Goal: Information Seeking & Learning: Learn about a topic

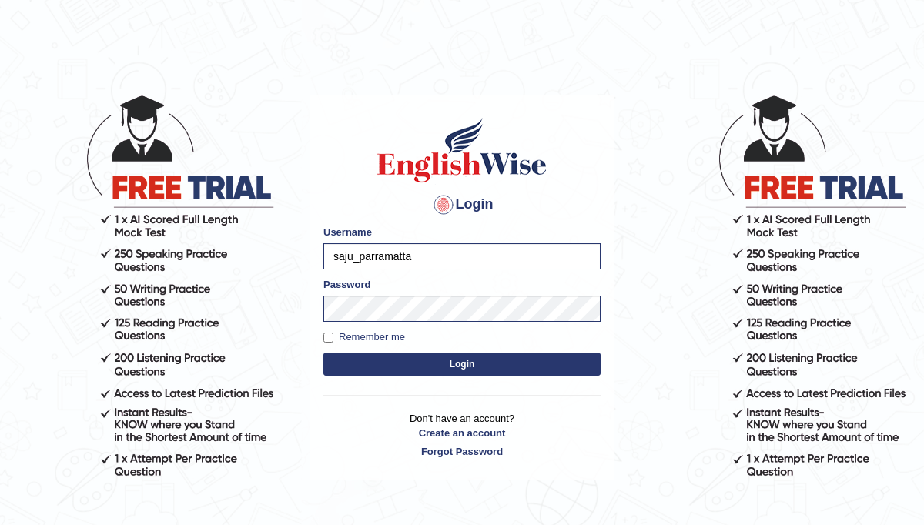
click at [388, 367] on button "Login" at bounding box center [462, 364] width 277 height 23
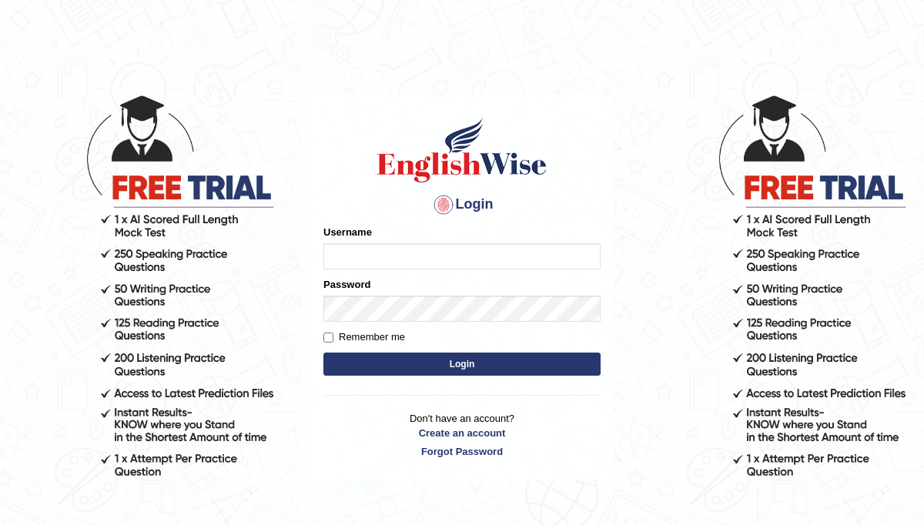
type input "saju_parramatta"
click at [380, 362] on button "Login" at bounding box center [462, 364] width 277 height 23
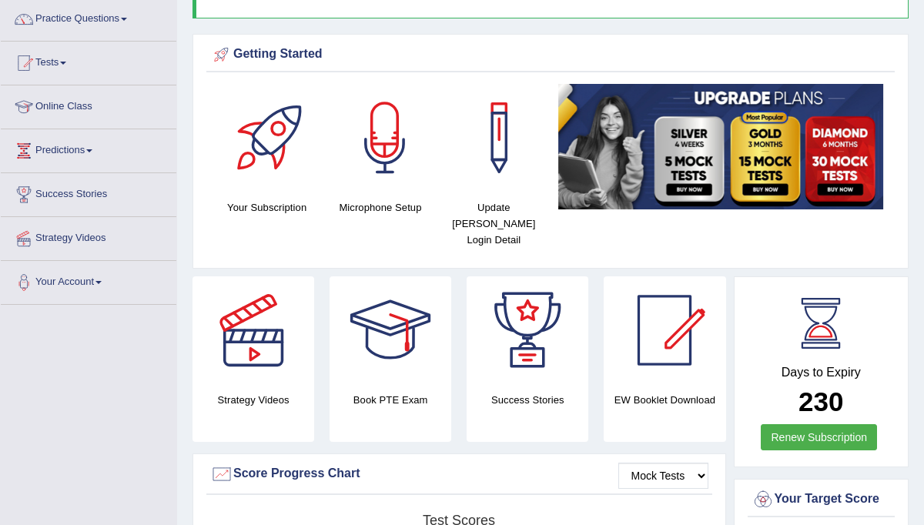
scroll to position [92, 0]
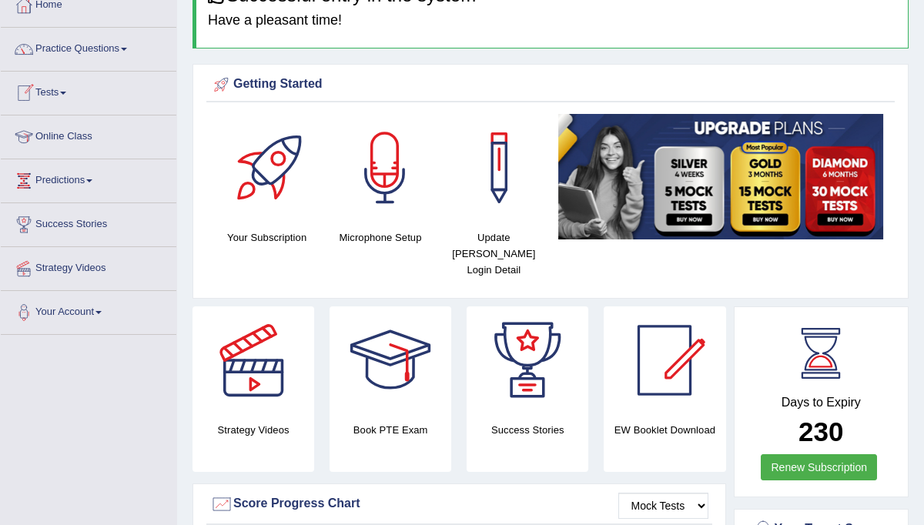
click at [67, 89] on link "Tests" at bounding box center [89, 91] width 176 height 39
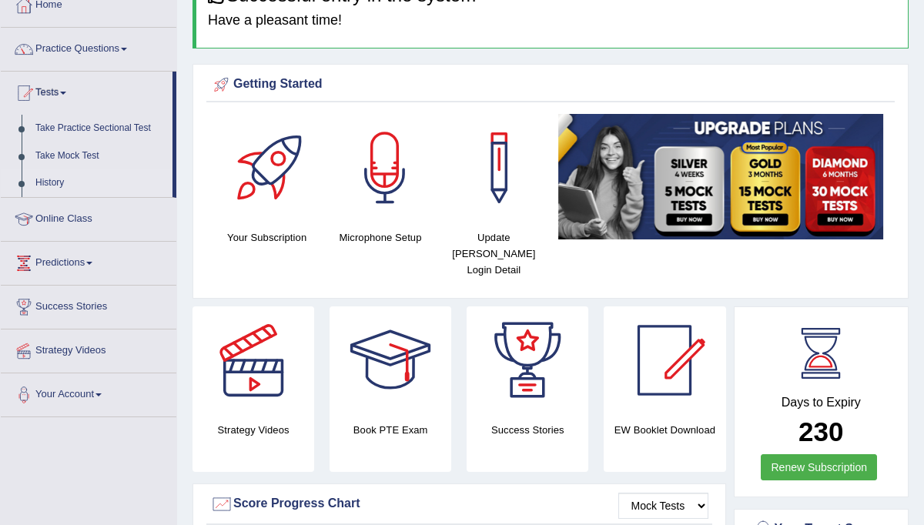
click at [52, 181] on link "History" at bounding box center [101, 183] width 144 height 28
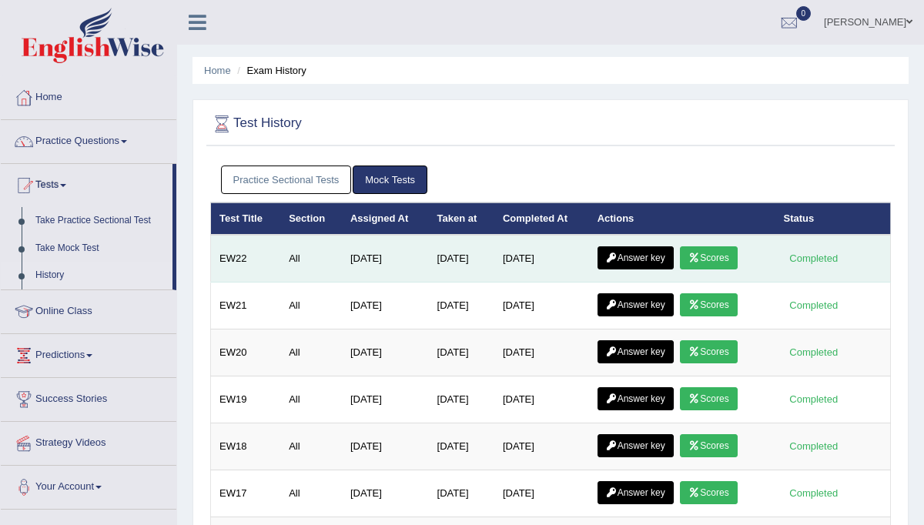
click at [722, 253] on link "Scores" at bounding box center [708, 258] width 57 height 23
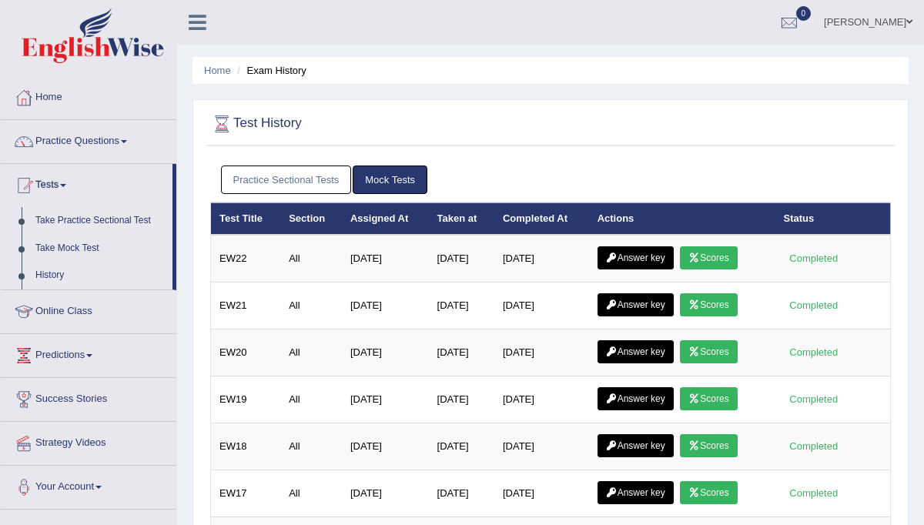
click at [113, 223] on link "Take Practice Sectional Test" at bounding box center [101, 221] width 144 height 28
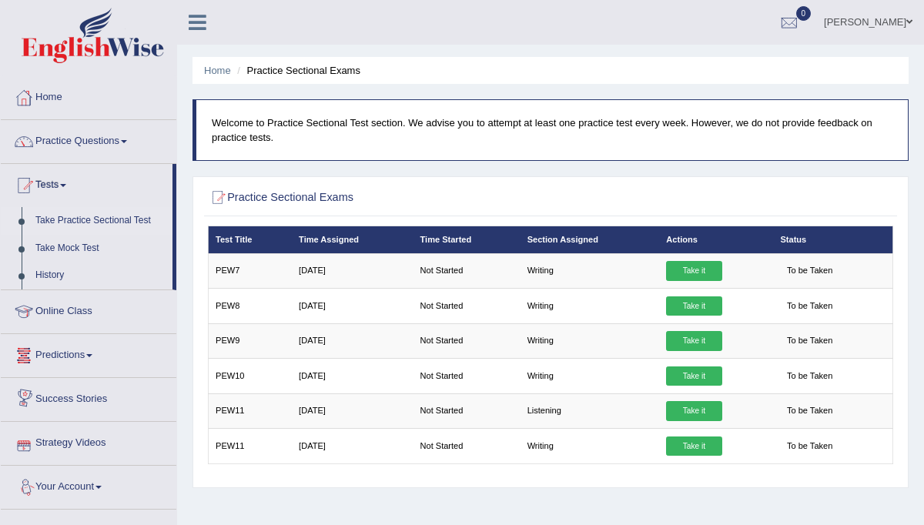
click at [102, 486] on span at bounding box center [99, 487] width 6 height 3
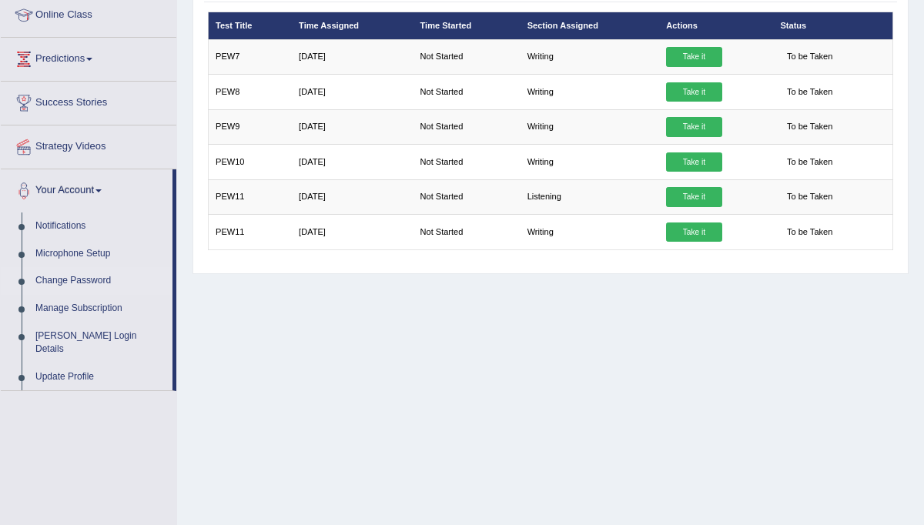
scroll to position [216, 0]
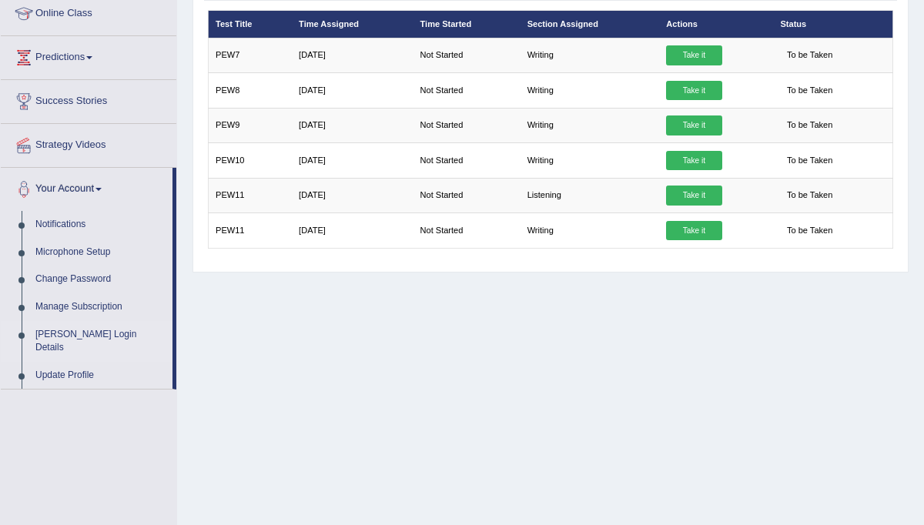
click at [109, 330] on link "[PERSON_NAME] Login Details" at bounding box center [101, 341] width 144 height 41
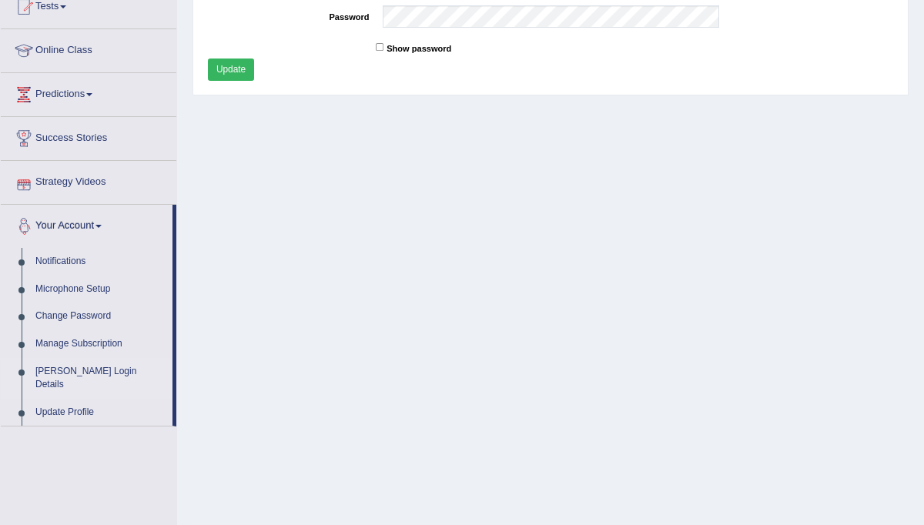
scroll to position [185, 0]
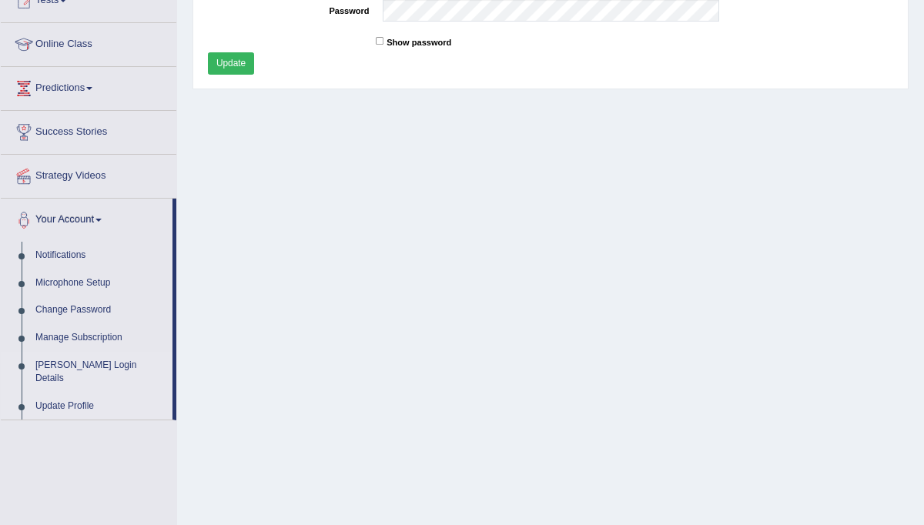
click at [65, 393] on link "Update Profile" at bounding box center [101, 407] width 144 height 28
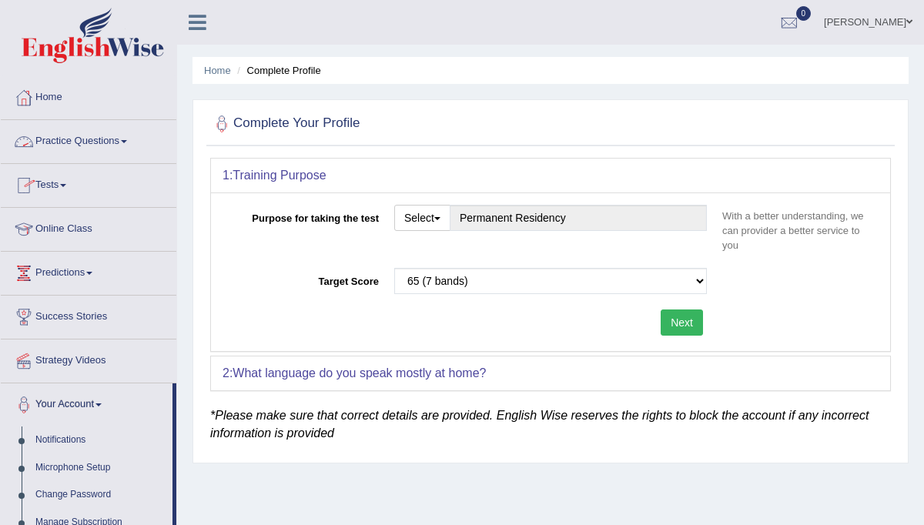
click at [121, 139] on link "Practice Questions" at bounding box center [89, 139] width 176 height 39
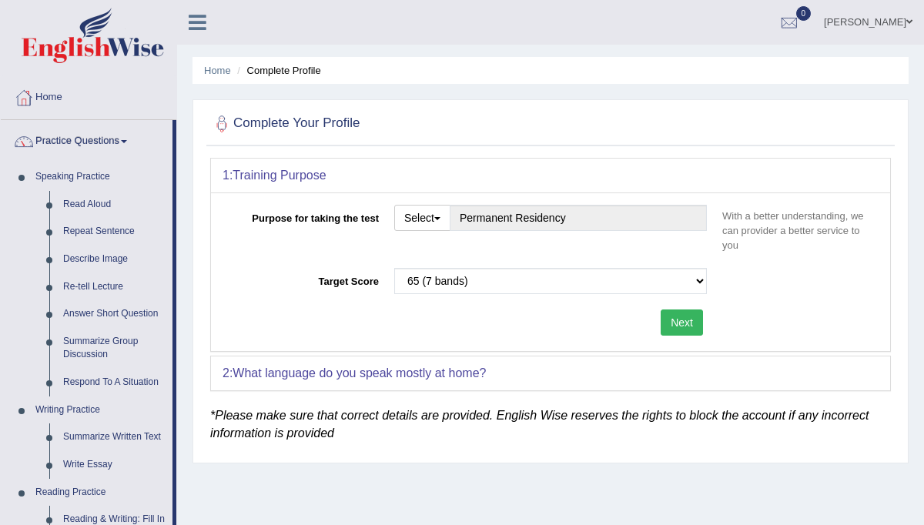
click at [178, 188] on div "Home Complete Profile Complete Your Profile 1: Training Purpose Purpose for tak…" at bounding box center [550, 385] width 747 height 770
click at [181, 190] on div "Home Complete Profile Complete Your Profile 1: Training Purpose Purpose for tak…" at bounding box center [550, 385] width 747 height 770
click at [138, 139] on link "Practice Questions" at bounding box center [87, 139] width 172 height 39
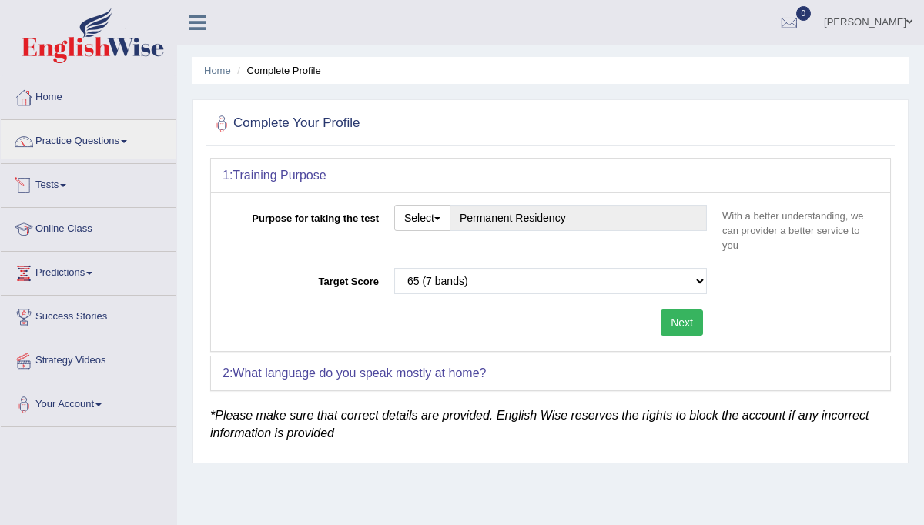
click at [67, 183] on link "Tests" at bounding box center [89, 183] width 176 height 39
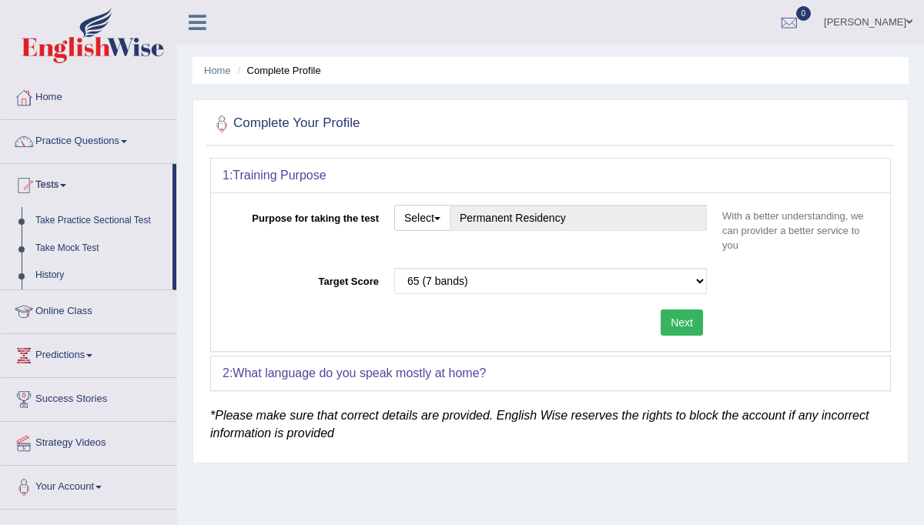
click at [68, 246] on link "Take Mock Test" at bounding box center [101, 249] width 144 height 28
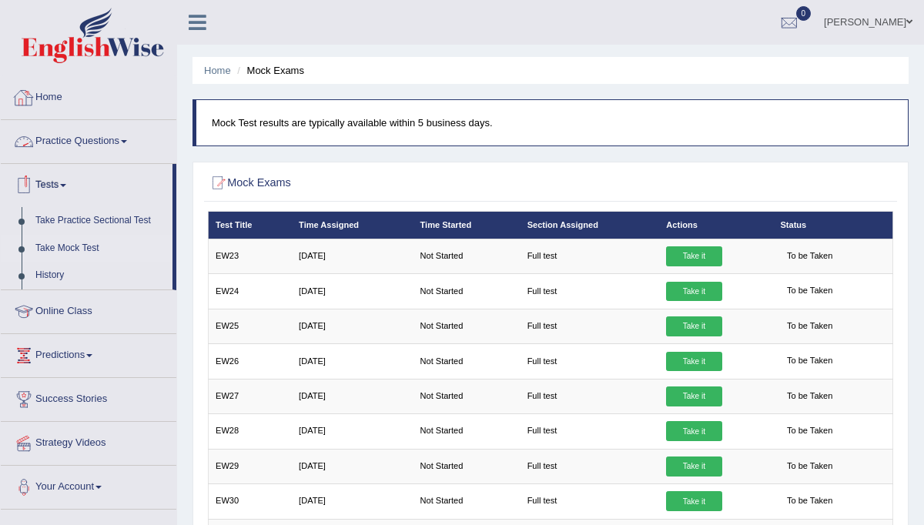
click at [57, 97] on link "Home" at bounding box center [89, 95] width 176 height 39
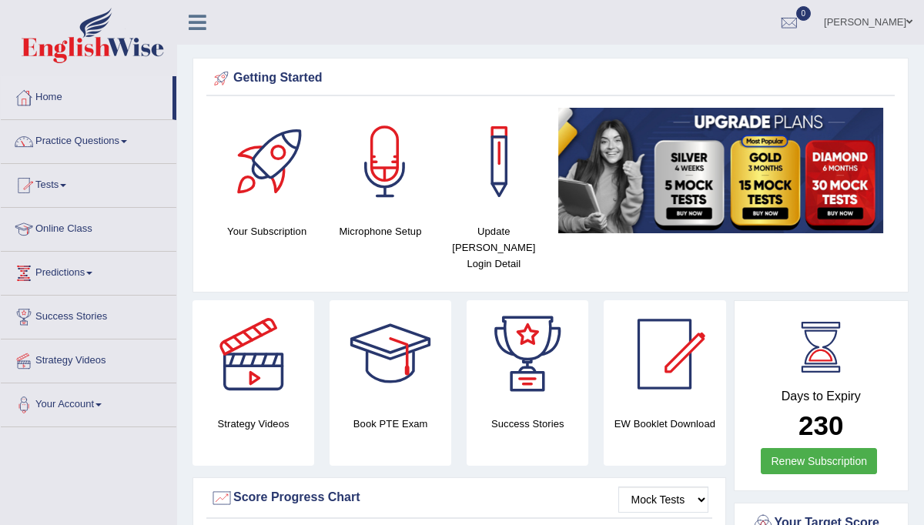
click at [79, 270] on link "Predictions" at bounding box center [89, 271] width 176 height 39
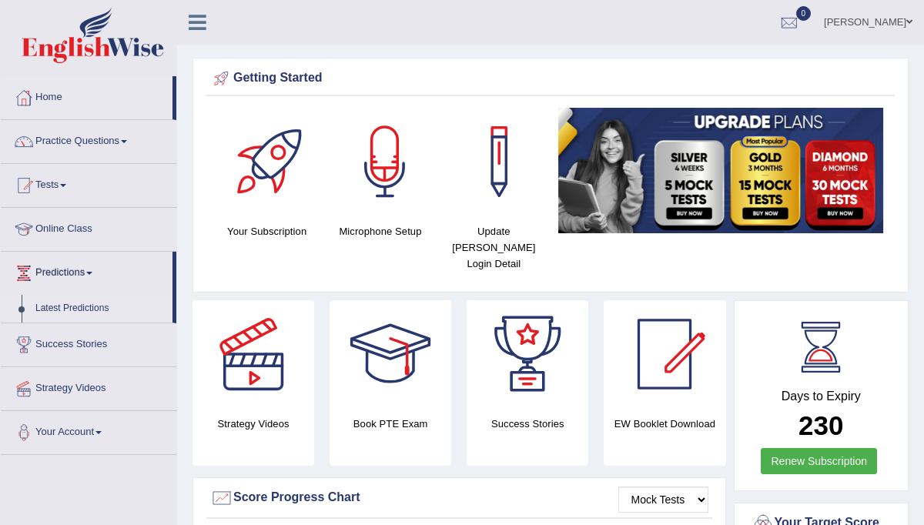
click at [81, 305] on link "Latest Predictions" at bounding box center [101, 309] width 144 height 28
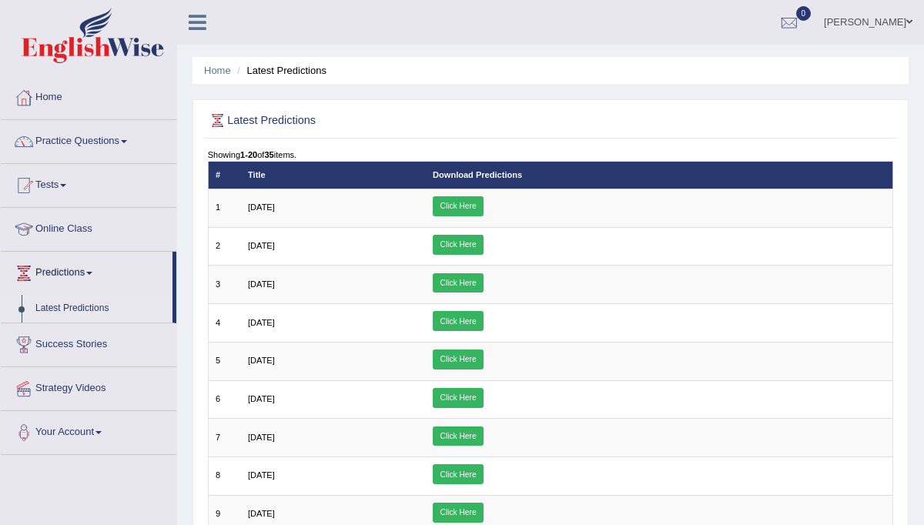
click at [73, 227] on link "Online Class" at bounding box center [89, 227] width 176 height 39
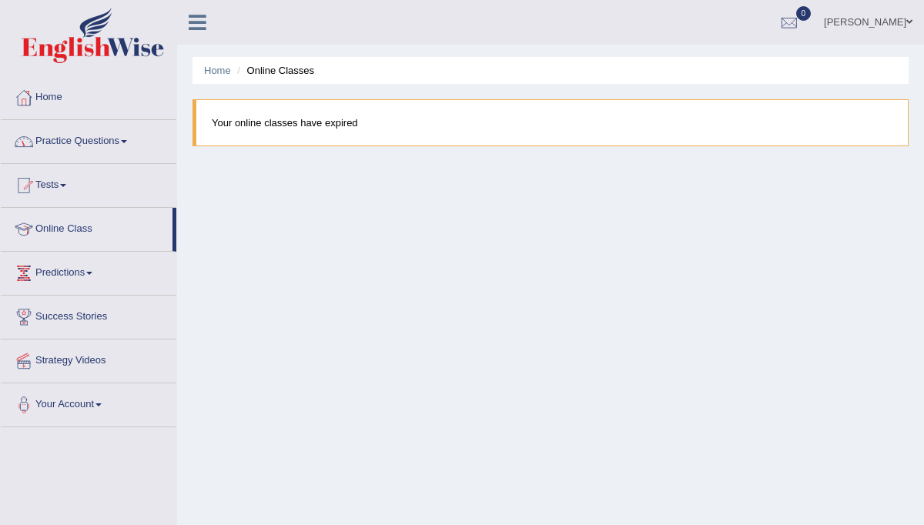
click at [118, 143] on link "Practice Questions" at bounding box center [89, 139] width 176 height 39
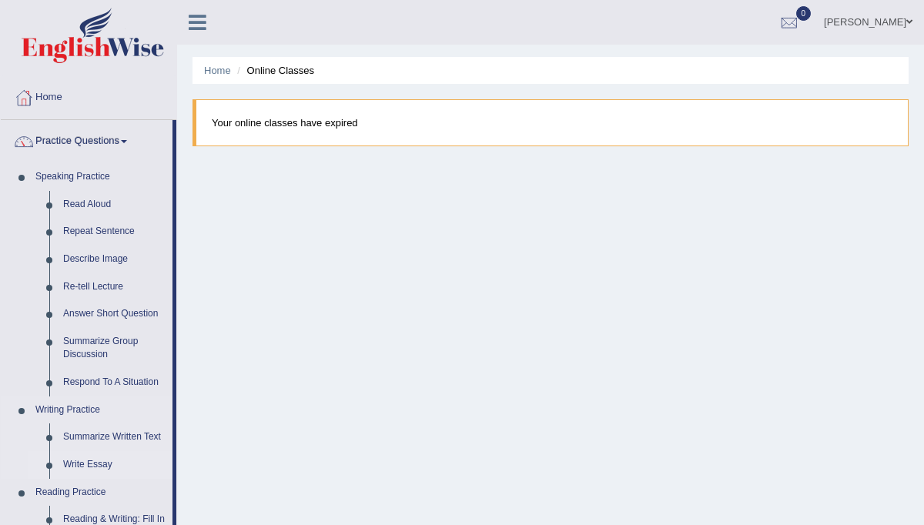
click at [157, 461] on link "Write Essay" at bounding box center [114, 465] width 116 height 28
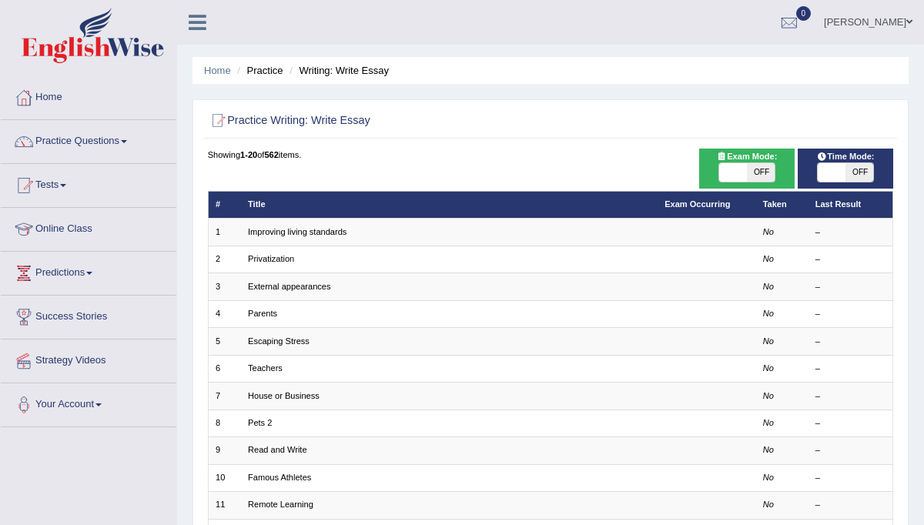
click at [127, 140] on span at bounding box center [124, 141] width 6 height 3
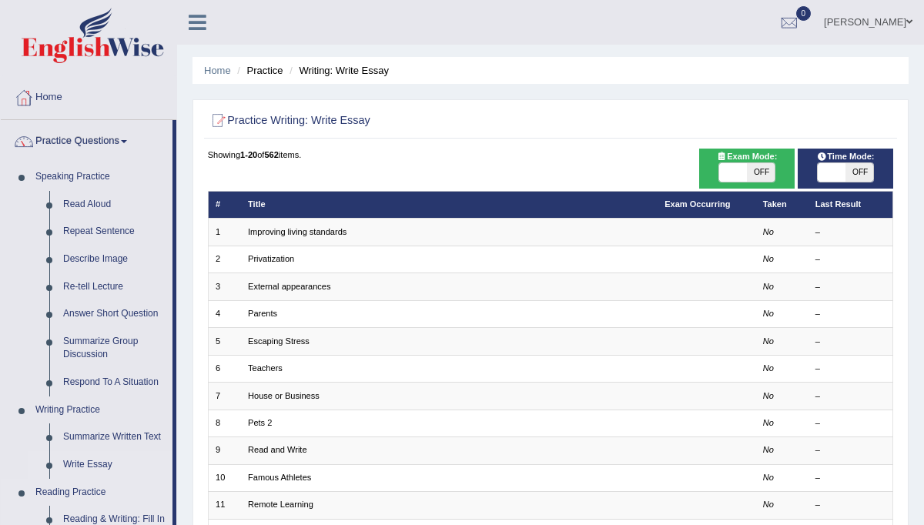
click at [147, 491] on link "Reading Practice" at bounding box center [101, 493] width 144 height 28
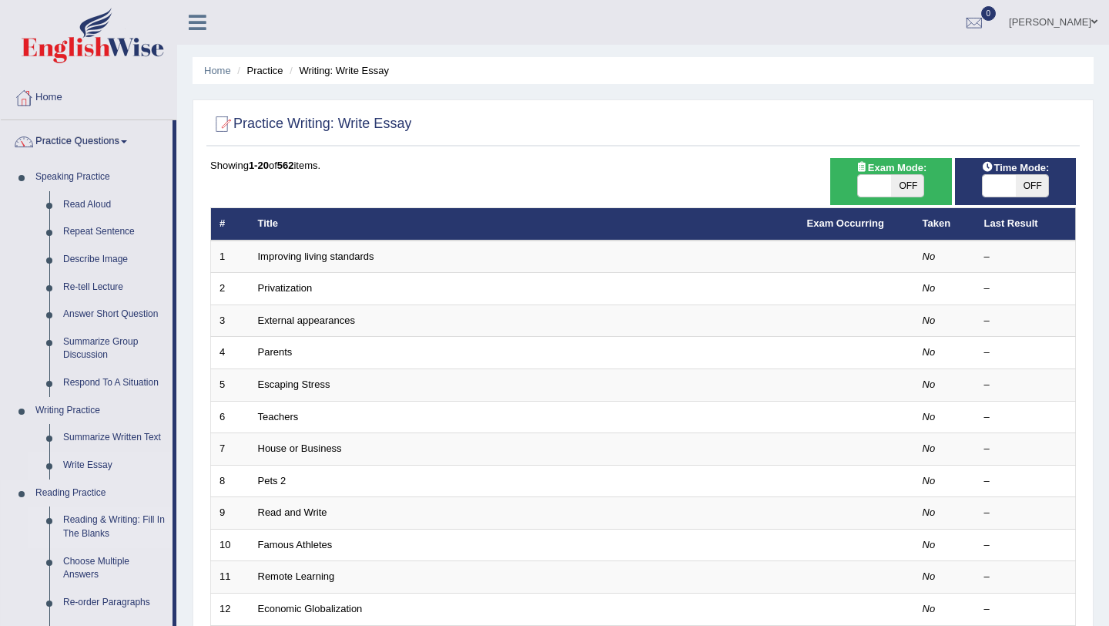
click at [99, 521] on link "Reading & Writing: Fill In The Blanks" at bounding box center [114, 526] width 116 height 41
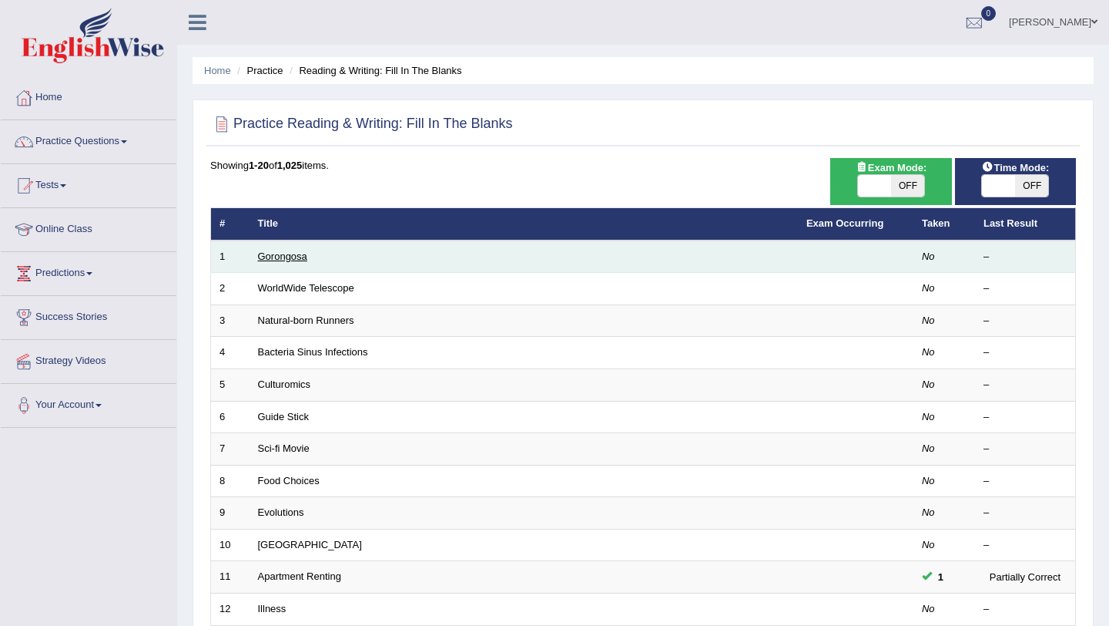
click at [280, 258] on link "Gorongosa" at bounding box center [282, 256] width 49 height 12
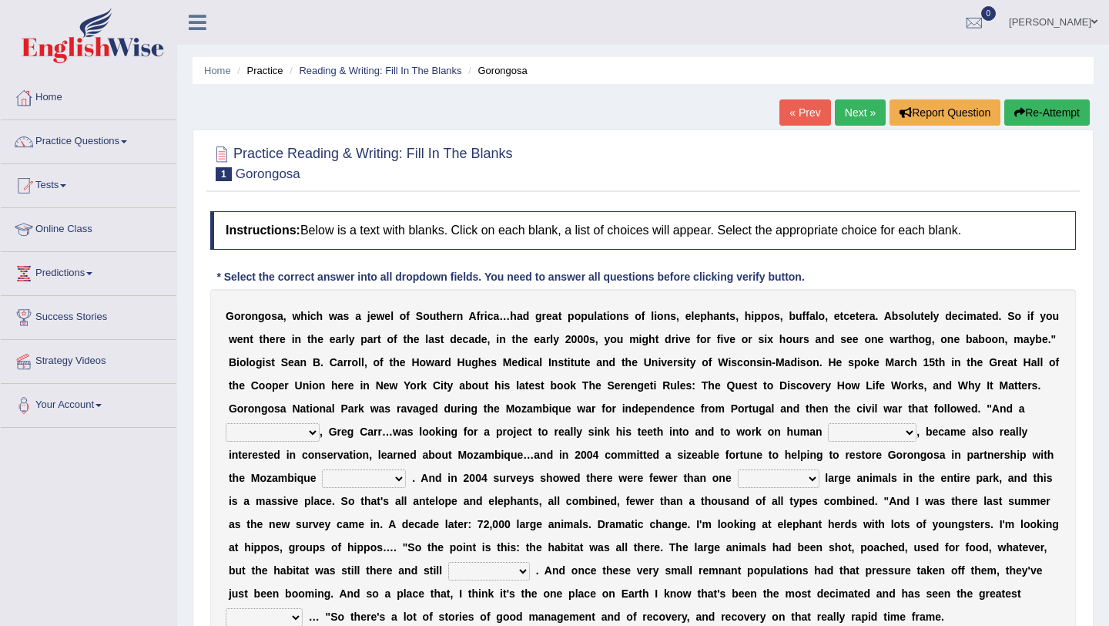
click at [859, 107] on link "Next »" at bounding box center [860, 112] width 51 height 26
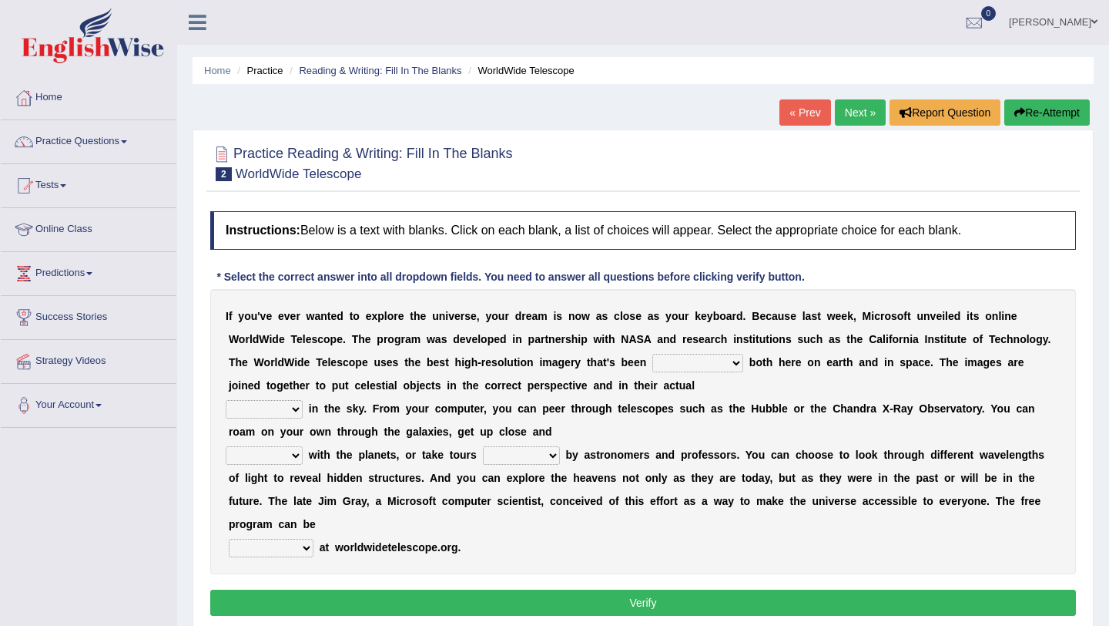
click at [734, 362] on select "degraded ascended remonstrated generated" at bounding box center [698, 363] width 91 height 18
select select "generated"
click at [295, 410] on select "aspects parts conditions positions" at bounding box center [264, 409] width 77 height 18
select select "positions"
click at [296, 454] on select "personal individual apart polite" at bounding box center [264, 455] width 77 height 18
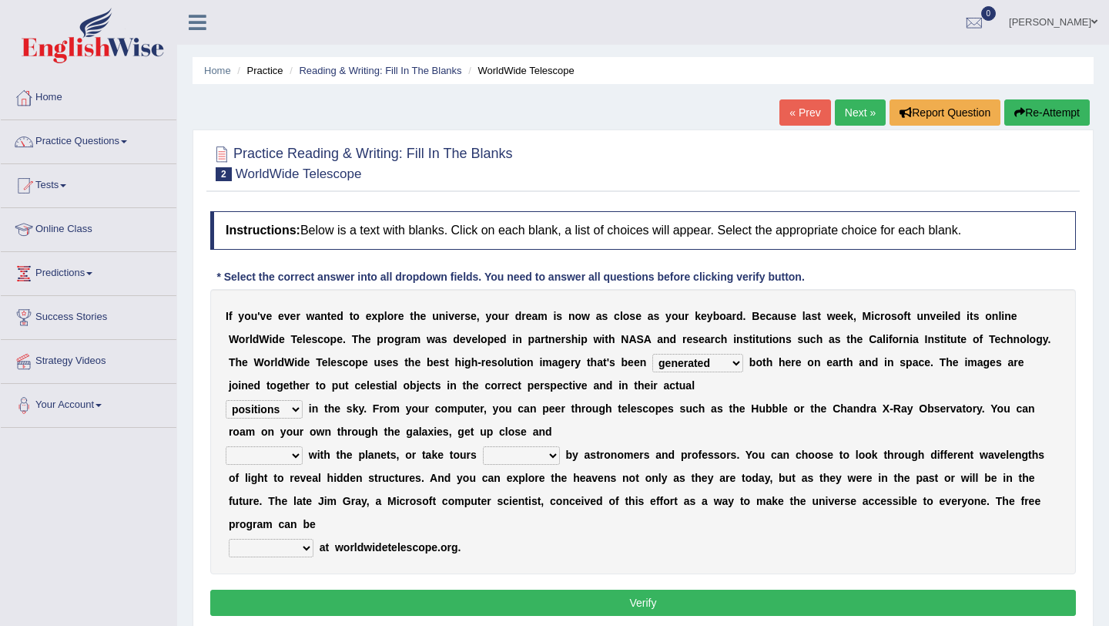
select select "apart"
click at [549, 449] on select "guide guided guiding to guide" at bounding box center [521, 455] width 77 height 18
select select "guide"
click at [307, 545] on select "upheld downloaded loaded posted" at bounding box center [271, 548] width 85 height 18
select select "downloaded"
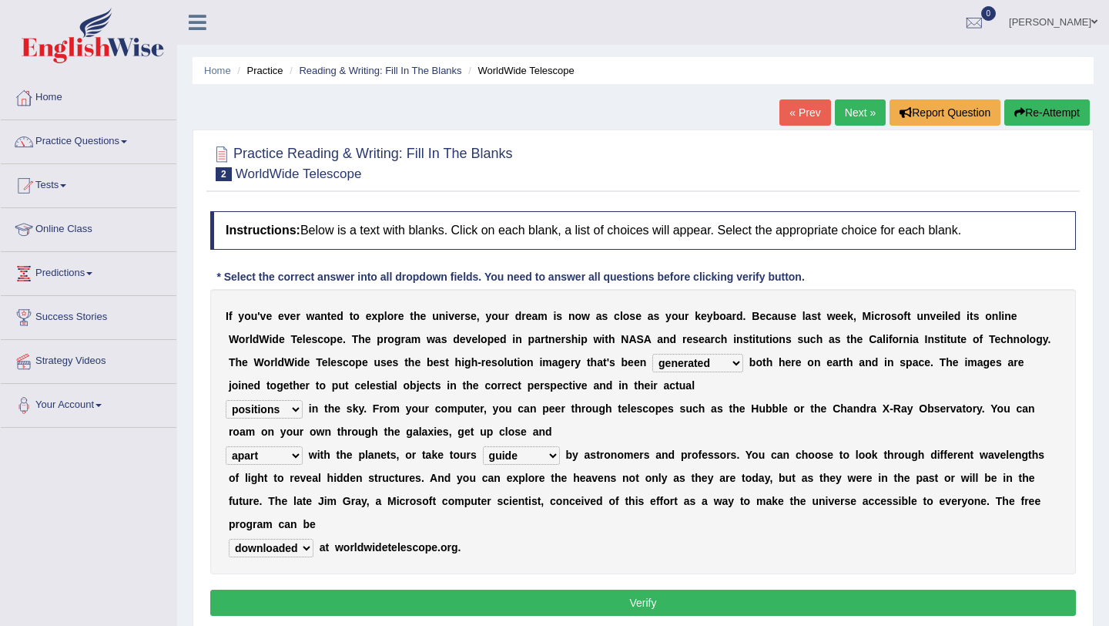
click at [625, 597] on button "Verify" at bounding box center [643, 602] width 866 height 26
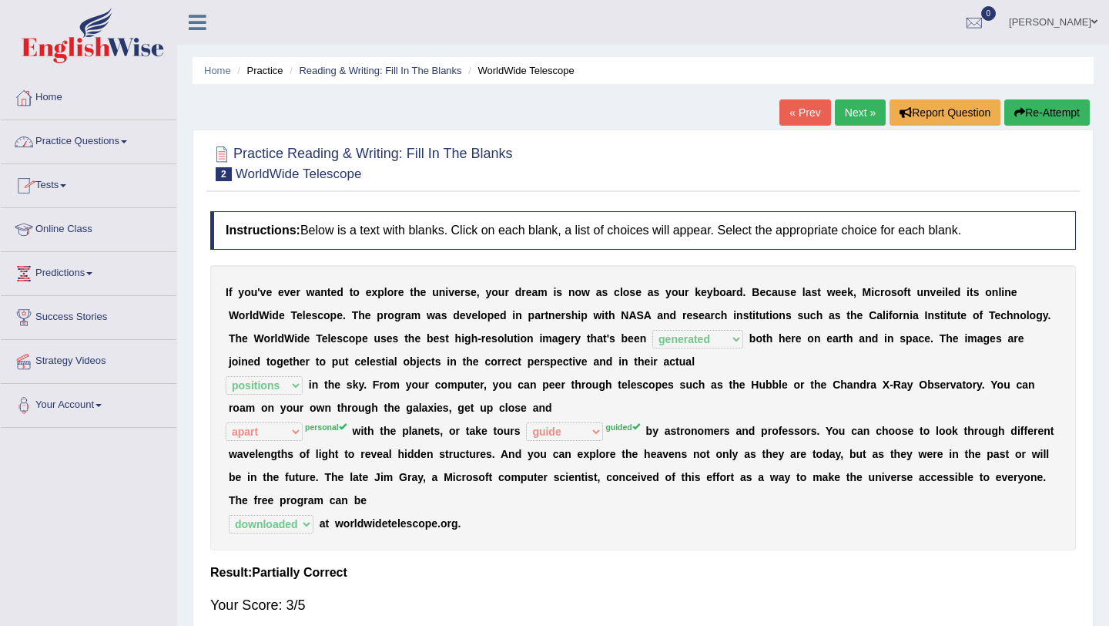
click at [122, 139] on link "Practice Questions" at bounding box center [89, 139] width 176 height 39
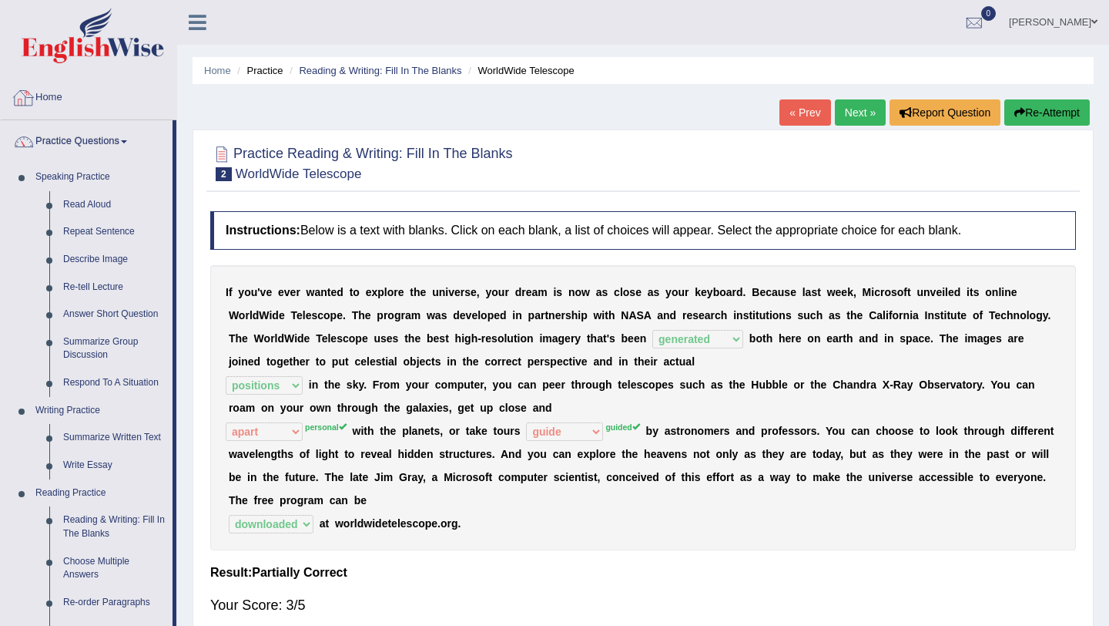
click at [99, 84] on link "Home" at bounding box center [89, 95] width 176 height 39
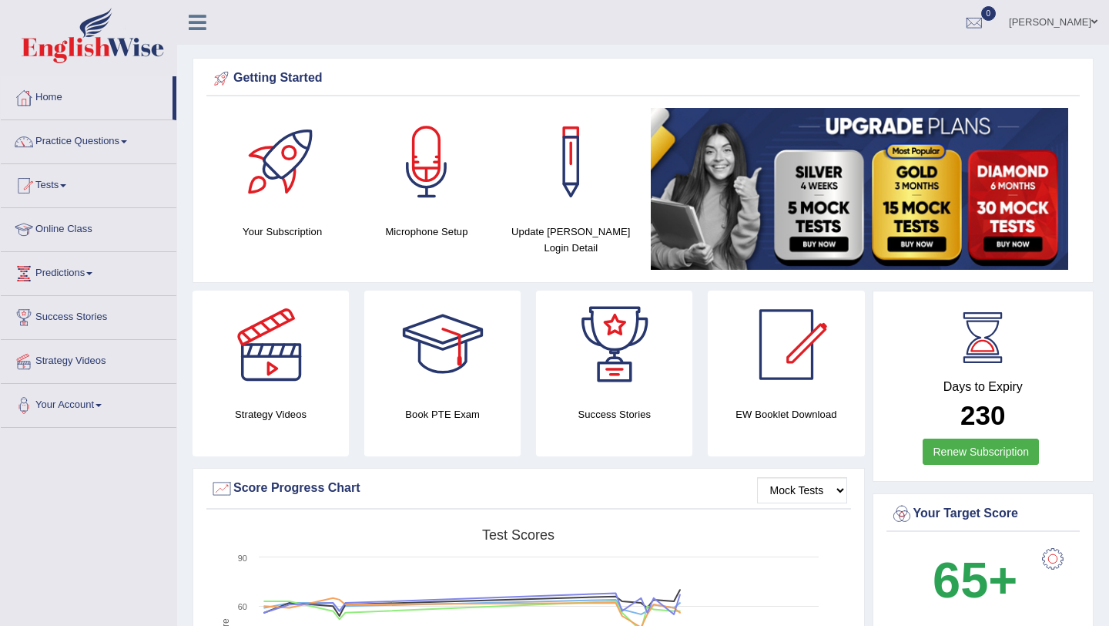
click at [66, 185] on span at bounding box center [63, 185] width 6 height 3
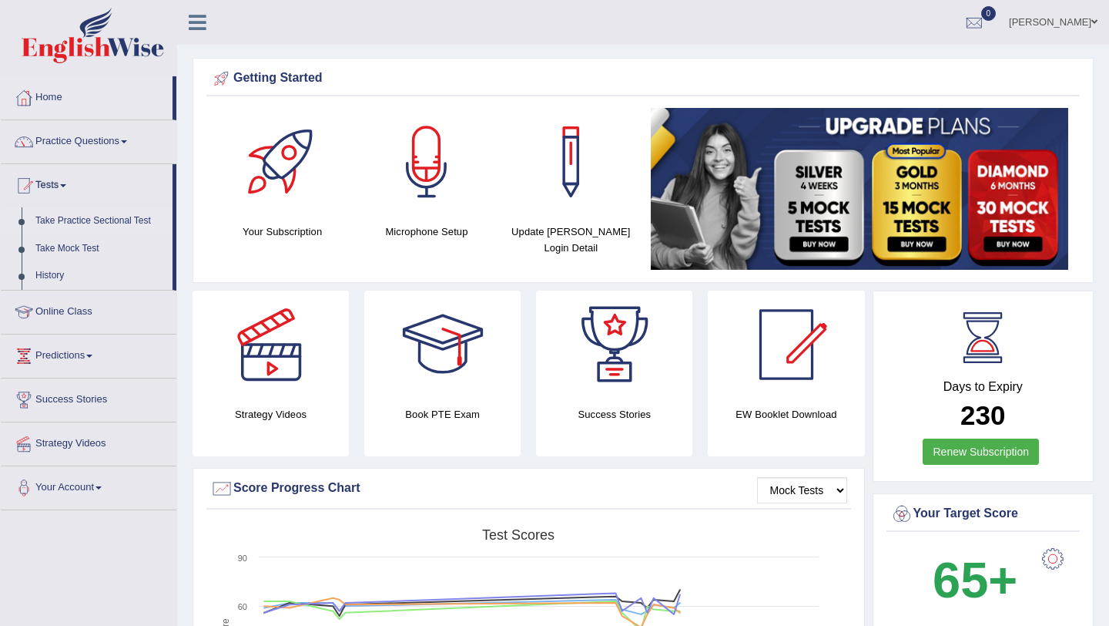
click at [68, 222] on link "Take Practice Sectional Test" at bounding box center [101, 221] width 144 height 28
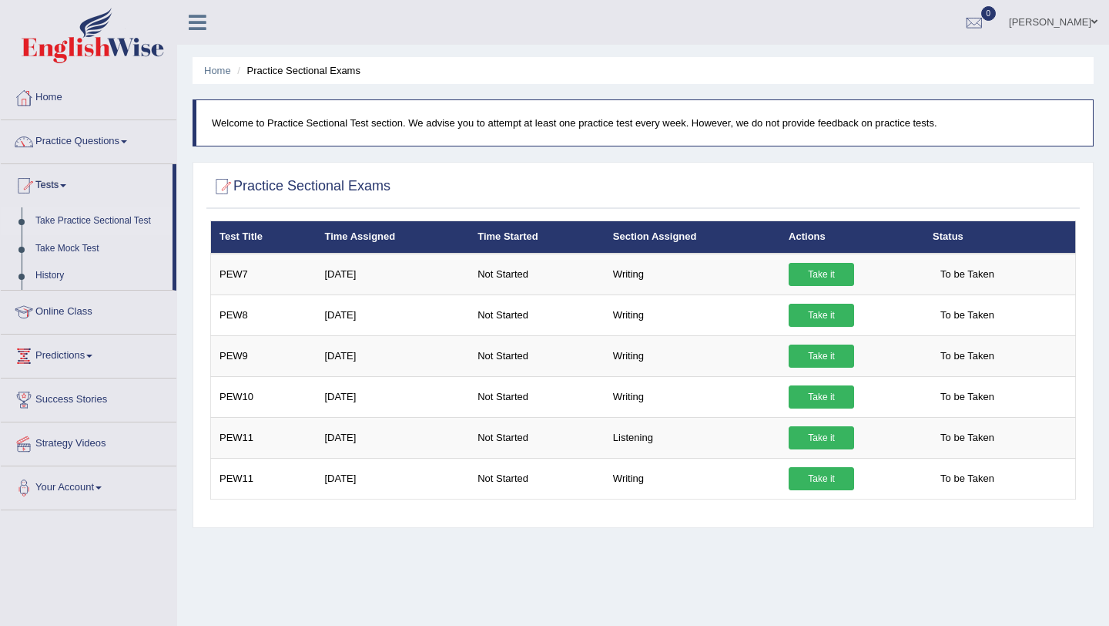
click at [221, 187] on div at bounding box center [221, 186] width 23 height 23
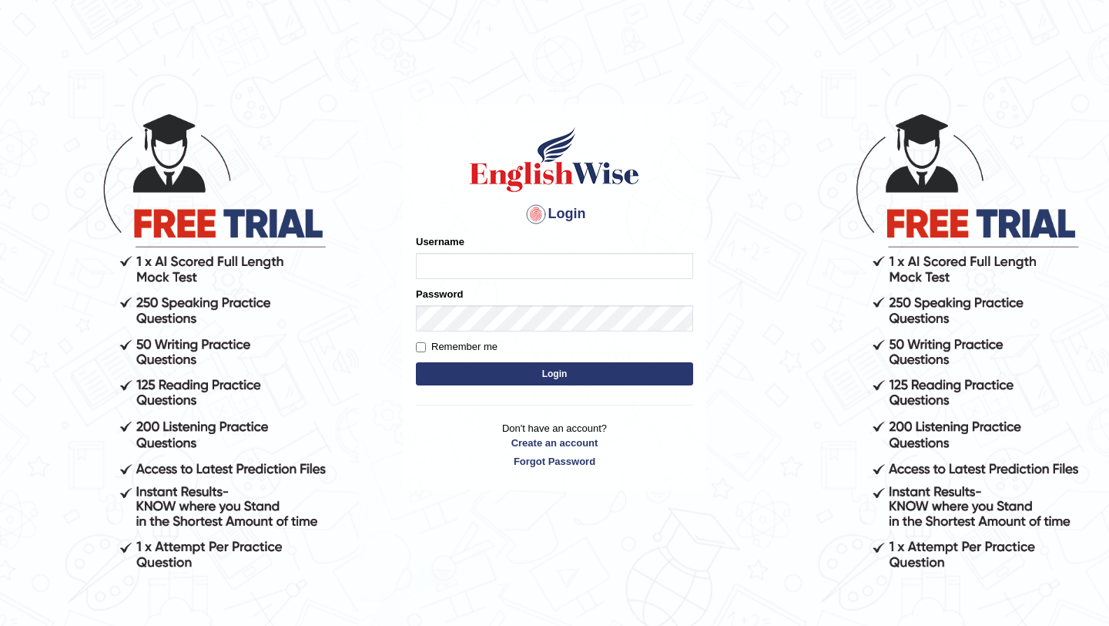
type input "saju_parramatta"
click at [515, 366] on button "Login" at bounding box center [554, 373] width 277 height 23
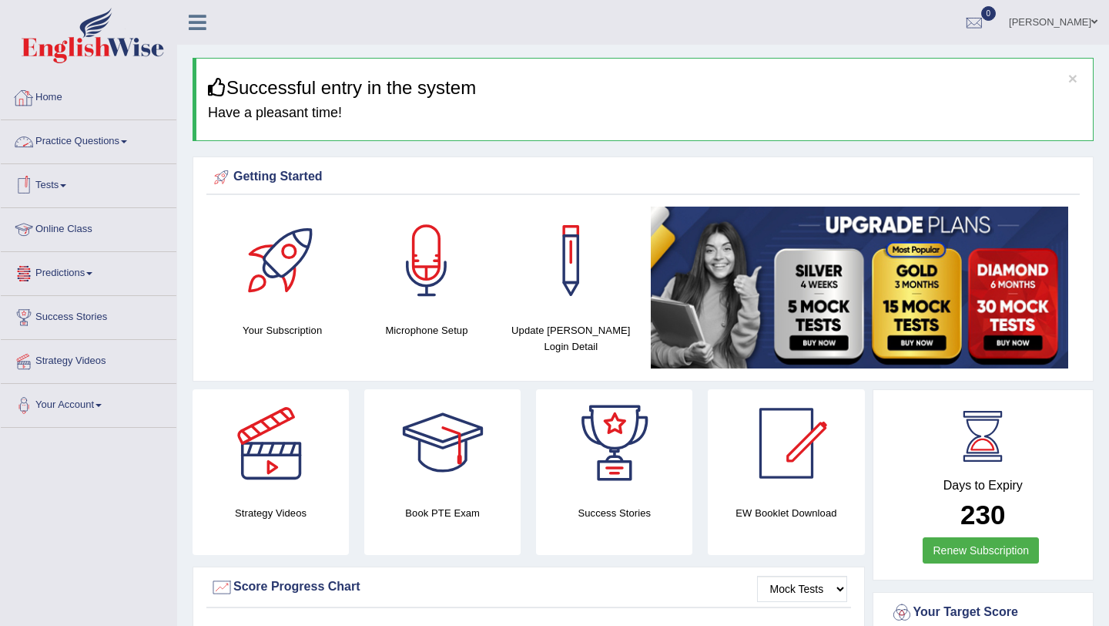
click at [129, 140] on link "Practice Questions" at bounding box center [89, 139] width 176 height 39
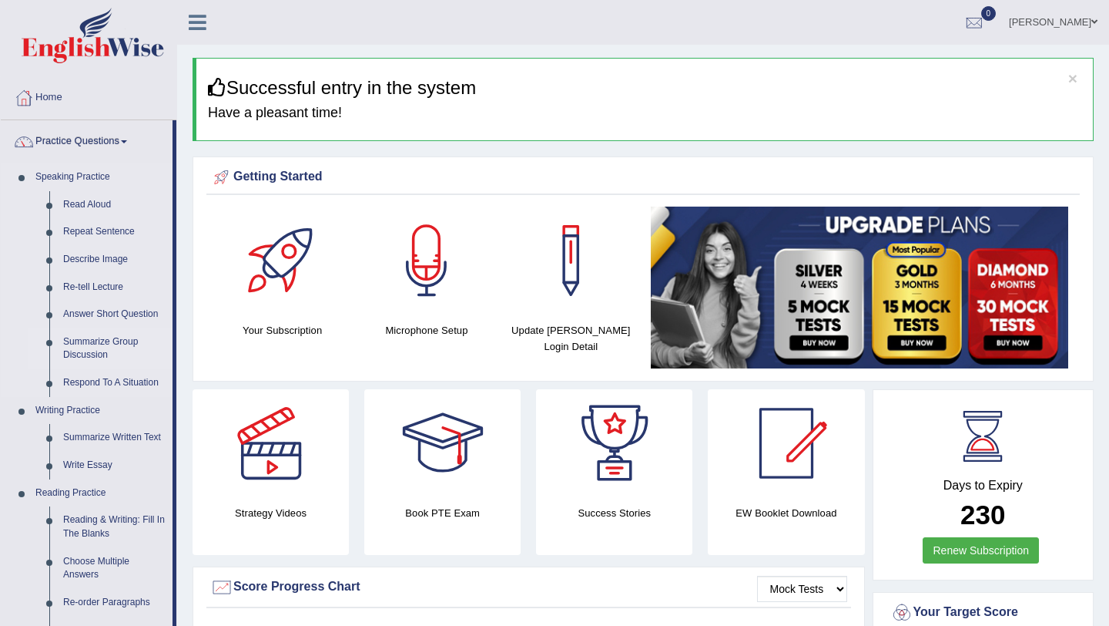
click at [93, 350] on link "Summarize Group Discussion" at bounding box center [114, 348] width 116 height 41
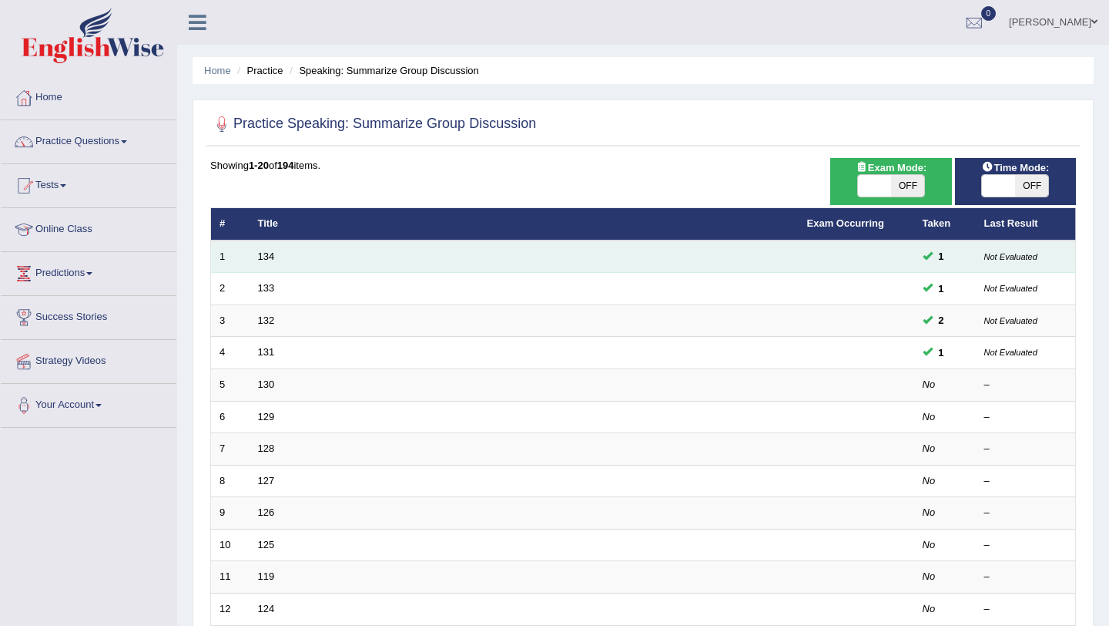
click at [993, 256] on small "Not Evaluated" at bounding box center [1011, 256] width 53 height 9
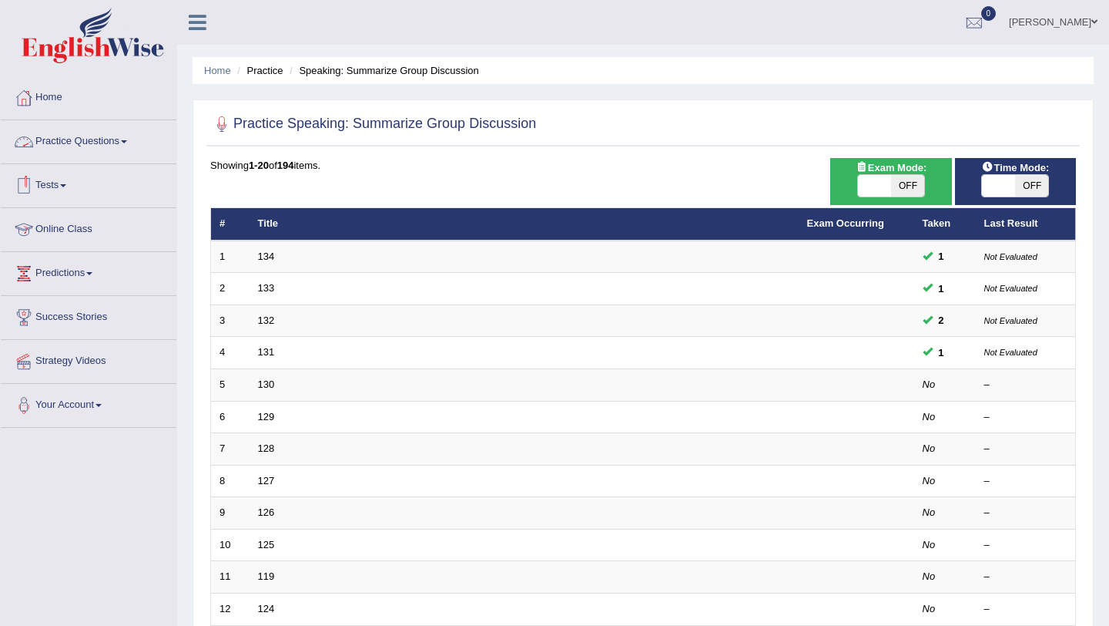
click at [127, 140] on span at bounding box center [124, 141] width 6 height 3
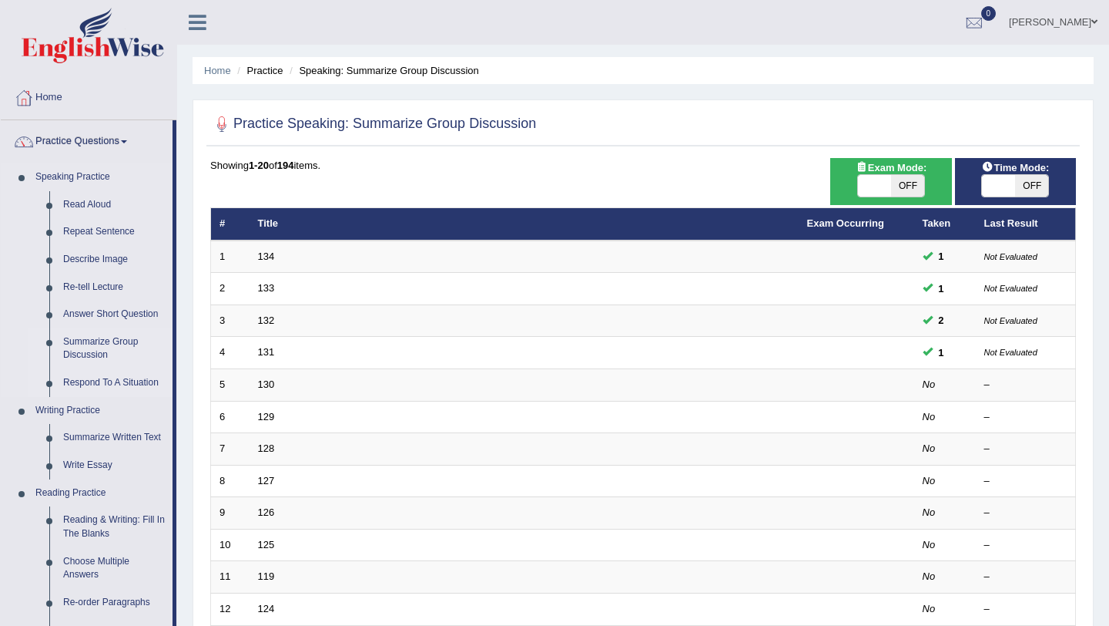
click at [86, 386] on link "Respond To A Situation" at bounding box center [114, 383] width 116 height 28
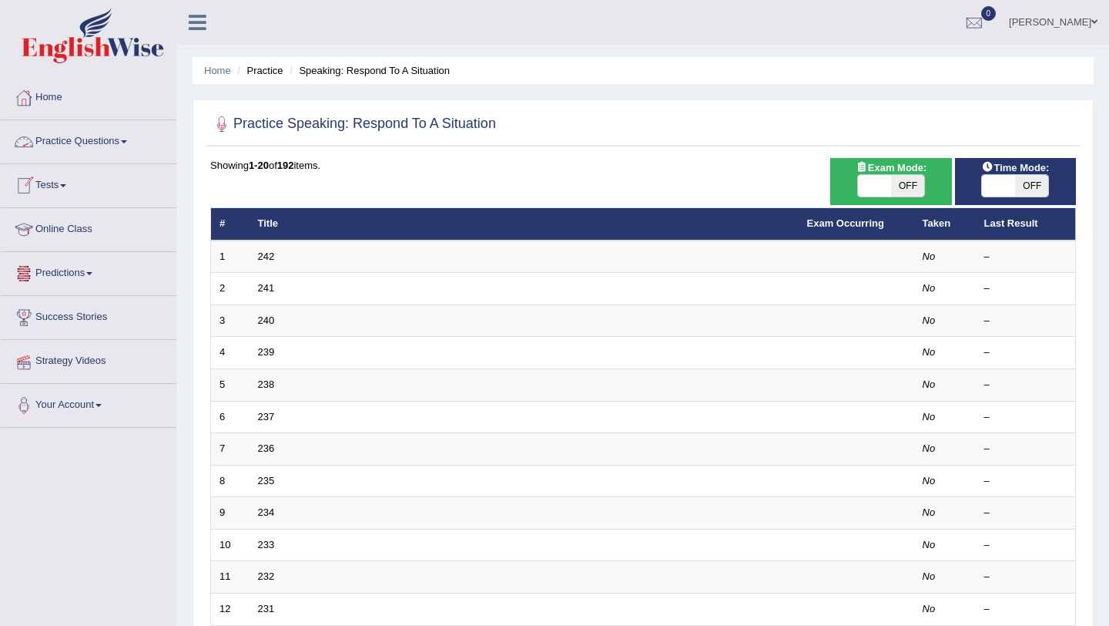
click at [127, 143] on span at bounding box center [124, 141] width 6 height 3
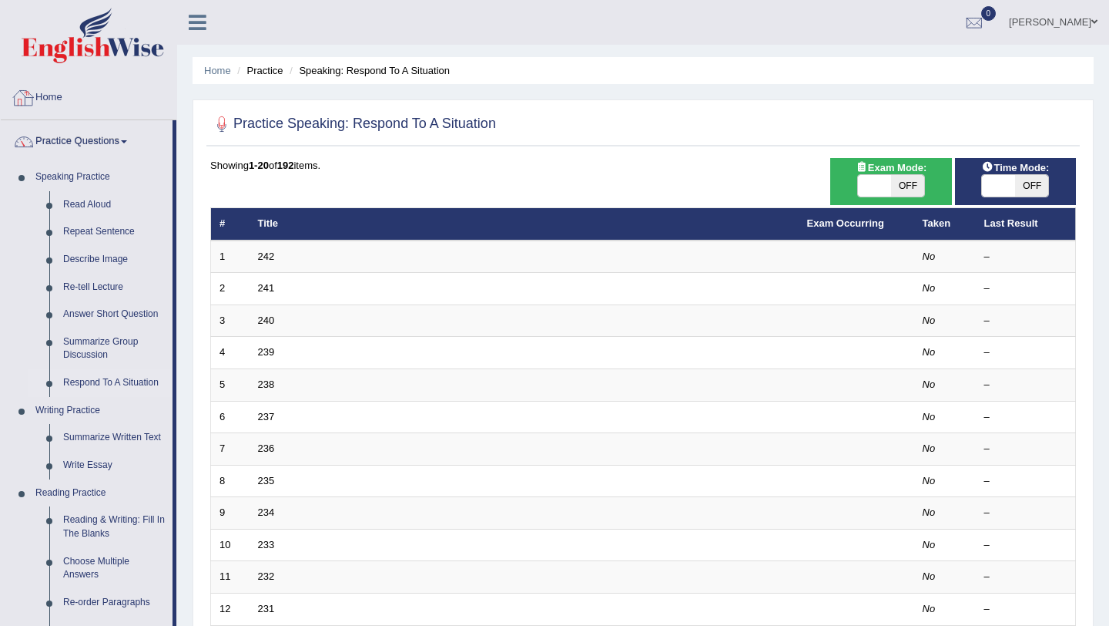
click at [48, 90] on link "Home" at bounding box center [89, 95] width 176 height 39
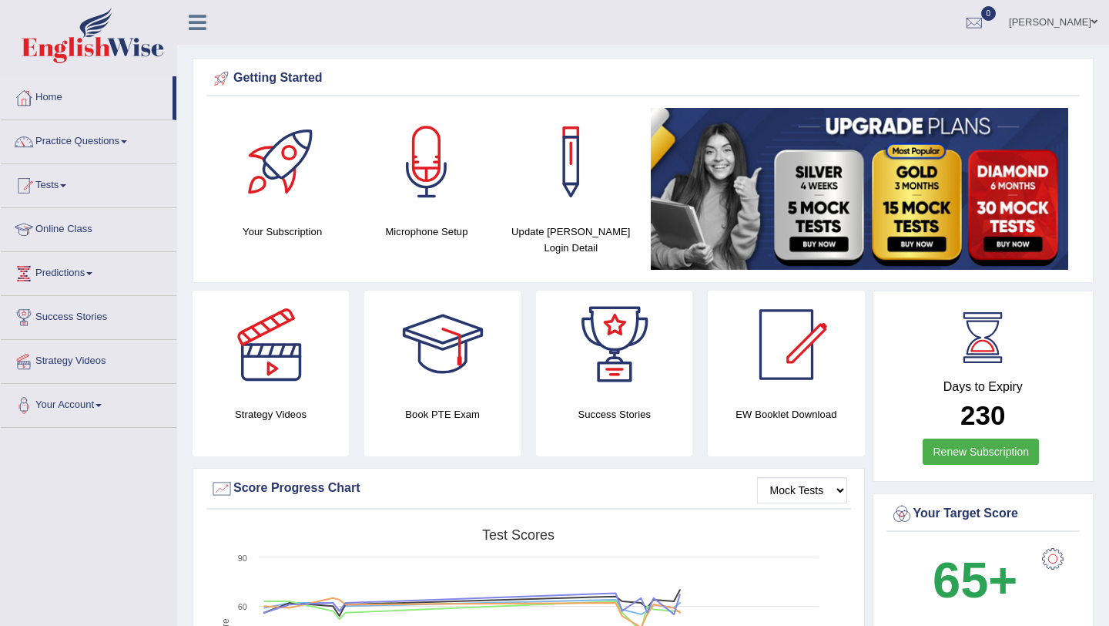
click at [1094, 22] on span at bounding box center [1095, 22] width 6 height 10
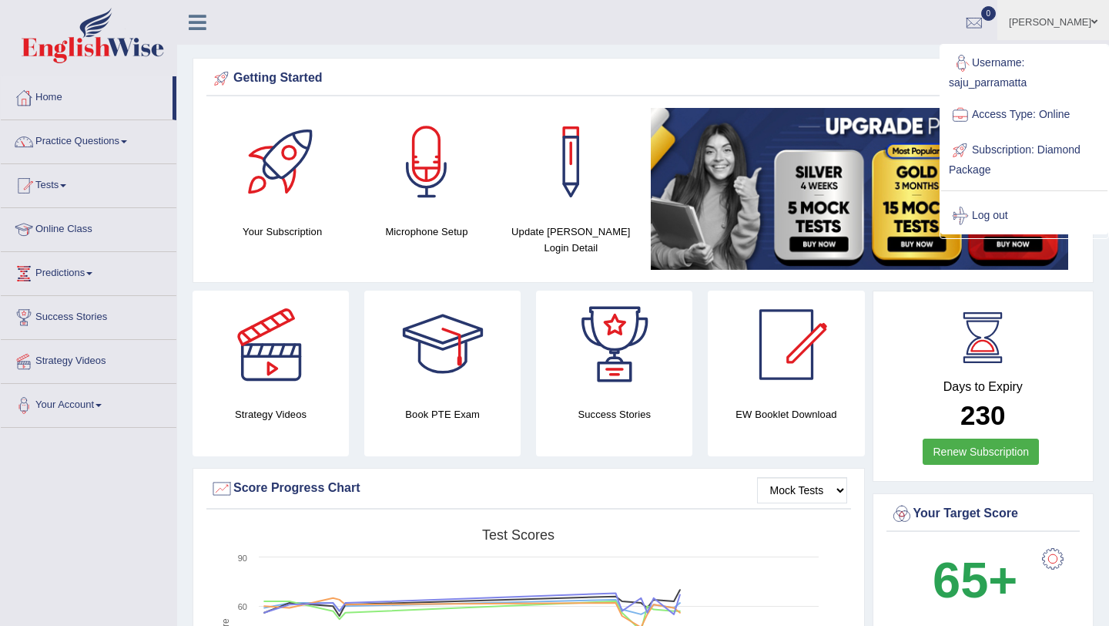
click at [966, 86] on link "Username: saju_parramatta" at bounding box center [1024, 71] width 166 height 52
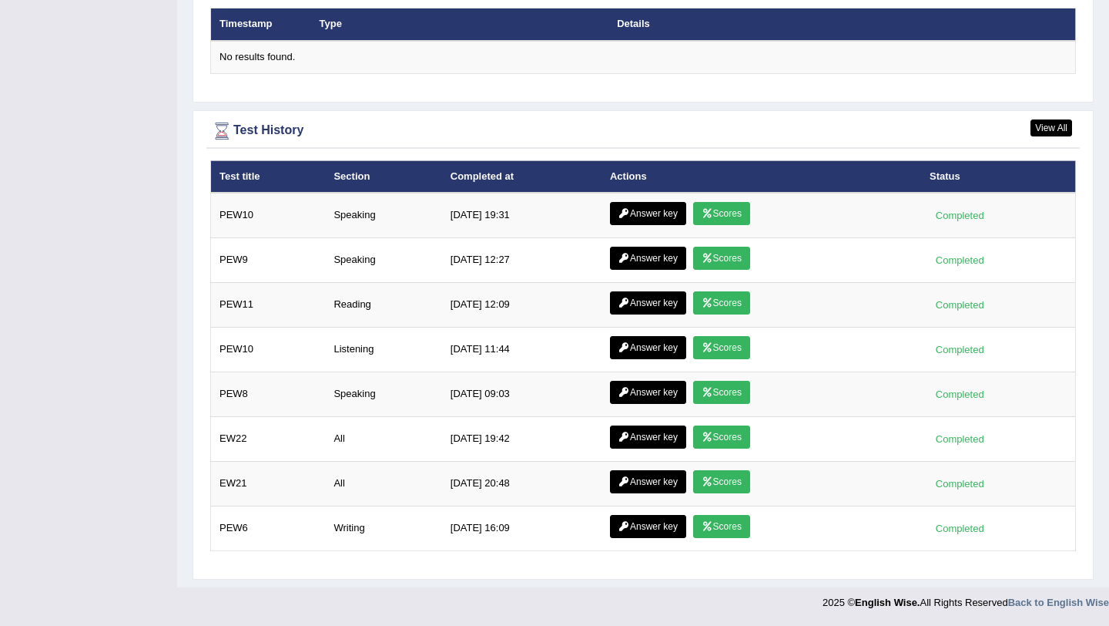
scroll to position [1926, 0]
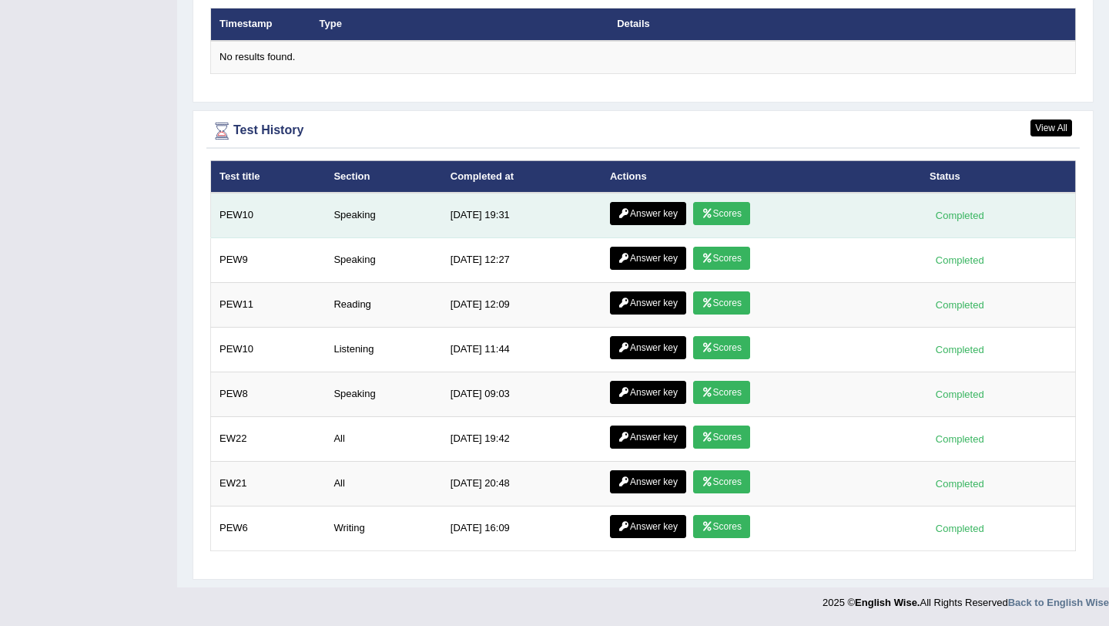
click at [725, 212] on link "Scores" at bounding box center [721, 213] width 57 height 23
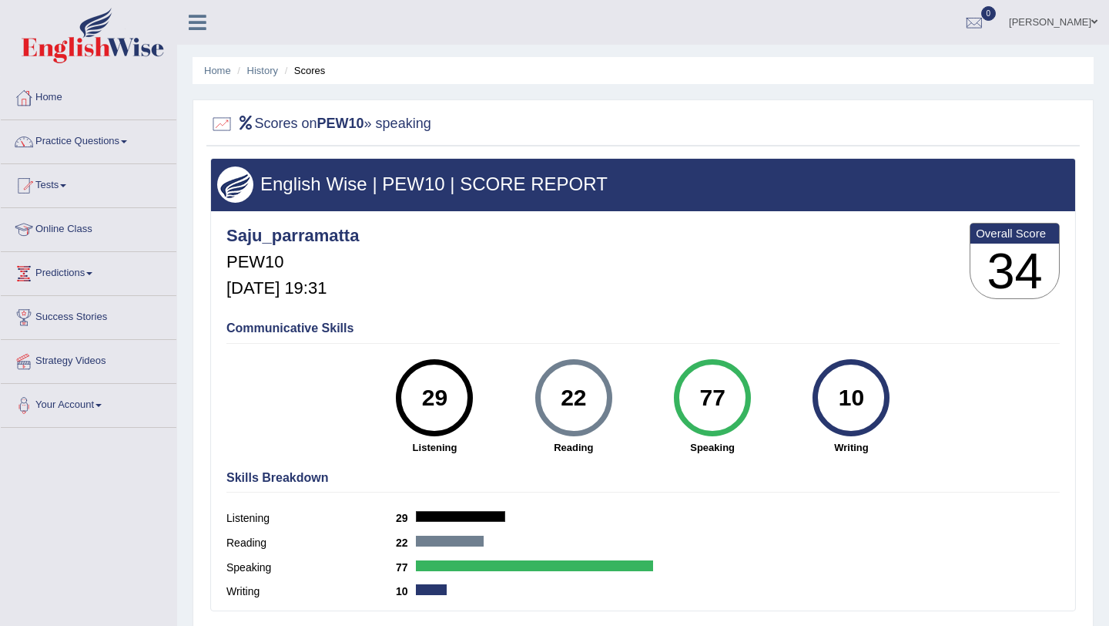
click at [90, 261] on link "Predictions" at bounding box center [89, 271] width 176 height 39
click at [89, 306] on link "Latest Predictions" at bounding box center [101, 309] width 144 height 28
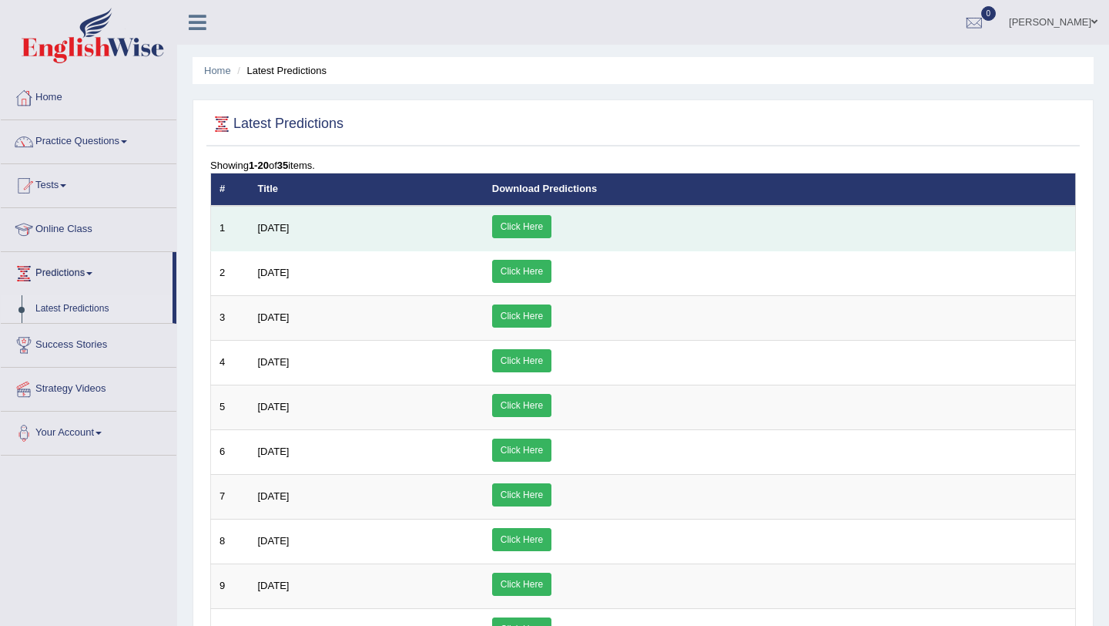
click at [552, 223] on link "Click Here" at bounding box center [521, 226] width 59 height 23
